Goal: Book appointment/travel/reservation

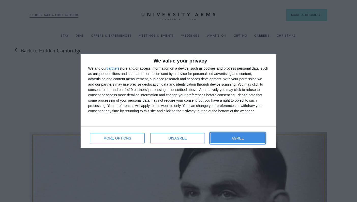
click at [233, 138] on button "AGREE" at bounding box center [237, 138] width 54 height 10
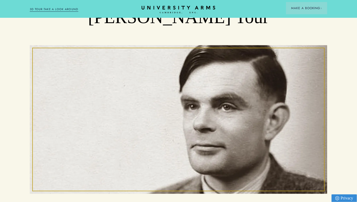
scroll to position [87, 0]
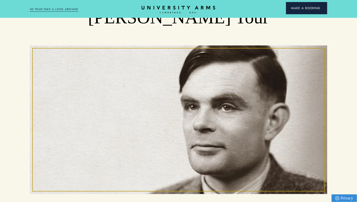
click at [293, 9] on span "Make a Booking" at bounding box center [306, 8] width 31 height 5
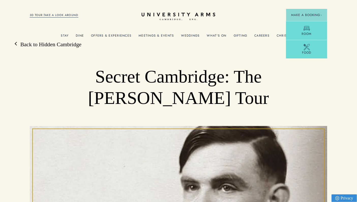
scroll to position [0, 0]
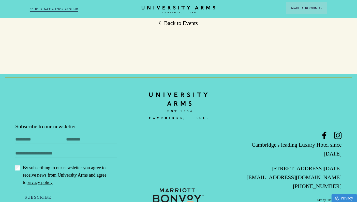
scroll to position [516, 0]
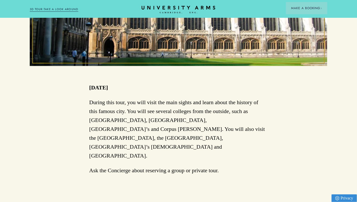
scroll to position [235, 0]
